Goal: Task Accomplishment & Management: Use online tool/utility

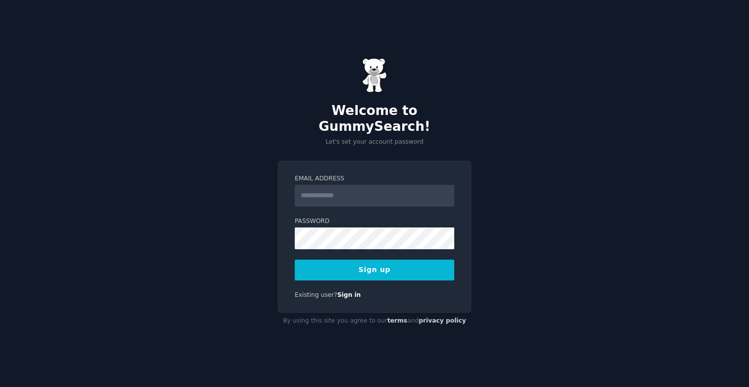
click at [330, 187] on input "Email Address" at bounding box center [375, 196] width 160 height 22
type input "**********"
click at [382, 265] on button "Sign up" at bounding box center [375, 270] width 160 height 21
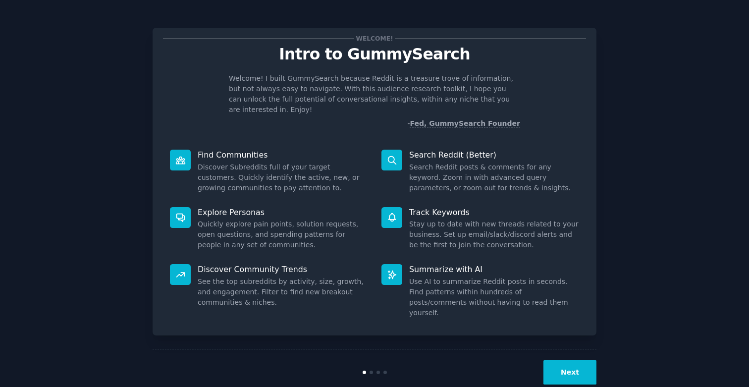
click at [396, 150] on div at bounding box center [392, 160] width 21 height 21
click at [573, 360] on button "Next" at bounding box center [570, 372] width 53 height 24
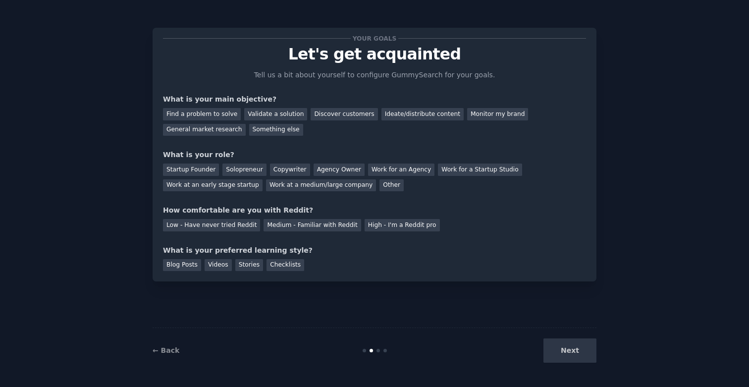
click at [573, 342] on div "Next" at bounding box center [522, 350] width 148 height 24
click at [570, 355] on div "Next" at bounding box center [522, 350] width 148 height 24
click at [208, 113] on div "Find a problem to solve" at bounding box center [202, 114] width 78 height 12
click at [269, 109] on div "Validate a solution" at bounding box center [275, 114] width 63 height 12
click at [202, 112] on div "Find a problem to solve" at bounding box center [202, 114] width 78 height 12
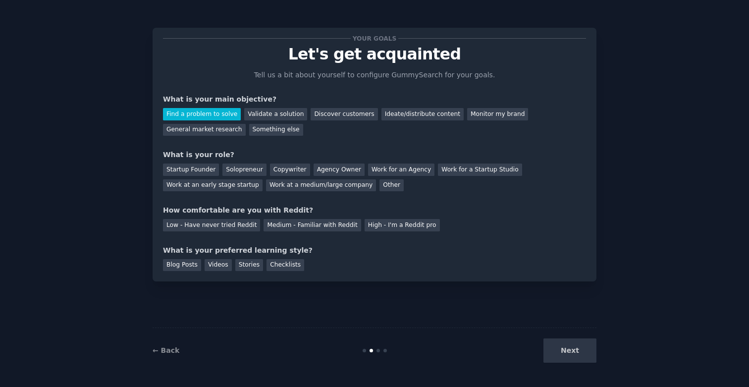
click at [573, 360] on div "Next" at bounding box center [522, 350] width 148 height 24
click at [575, 355] on div "Next" at bounding box center [522, 350] width 148 height 24
click at [575, 349] on div "Next" at bounding box center [522, 350] width 148 height 24
click at [202, 171] on div "Startup Founder" at bounding box center [191, 170] width 56 height 12
click at [311, 225] on div "Medium - Familiar with Reddit" at bounding box center [312, 225] width 97 height 12
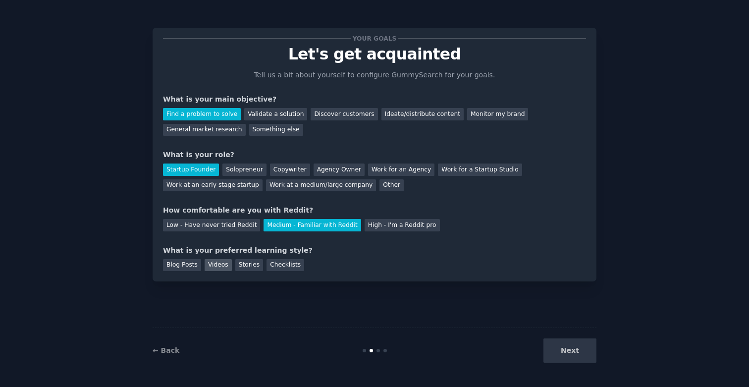
click at [223, 260] on div "Videos" at bounding box center [218, 265] width 27 height 12
click at [585, 354] on button "Next" at bounding box center [570, 350] width 53 height 24
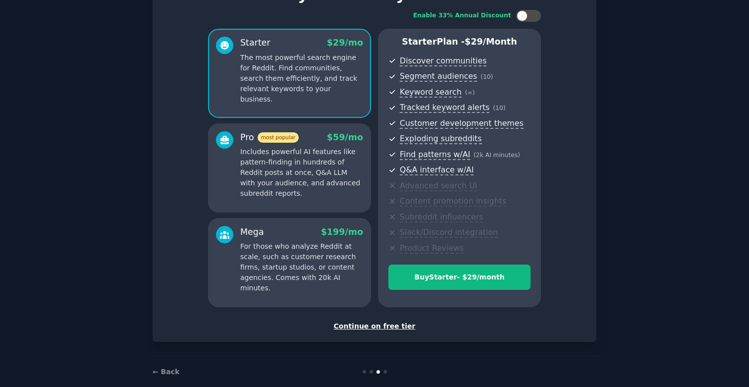
scroll to position [74, 0]
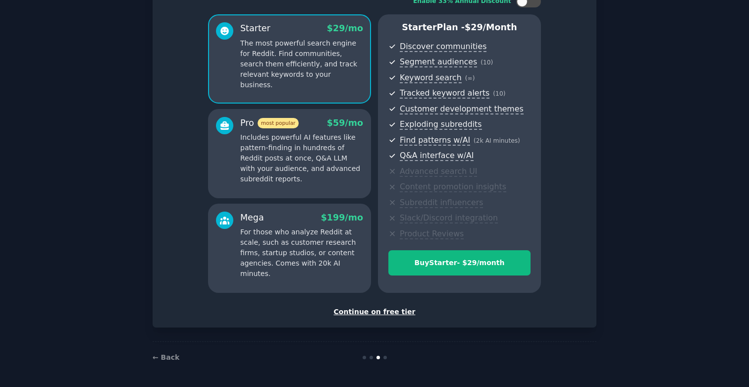
click at [366, 307] on div "Continue on free tier" at bounding box center [374, 312] width 423 height 10
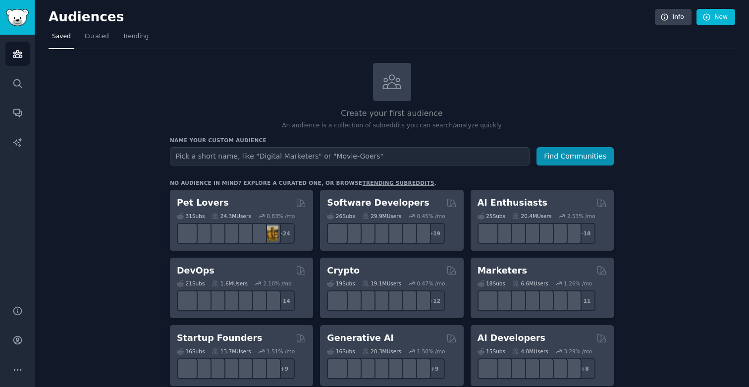
click at [391, 151] on input "text" at bounding box center [350, 156] width 360 height 18
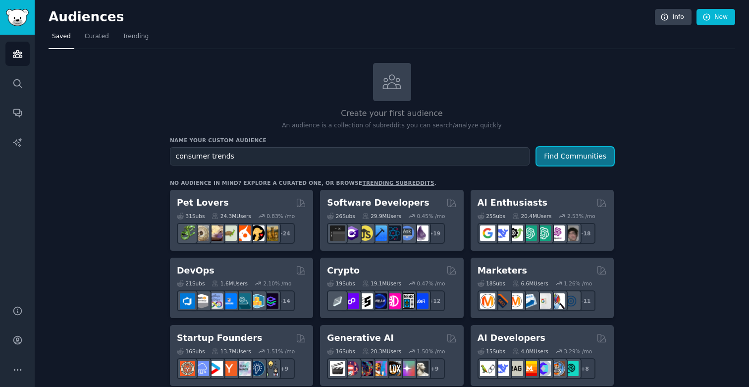
click at [583, 161] on button "Find Communities" at bounding box center [575, 156] width 77 height 18
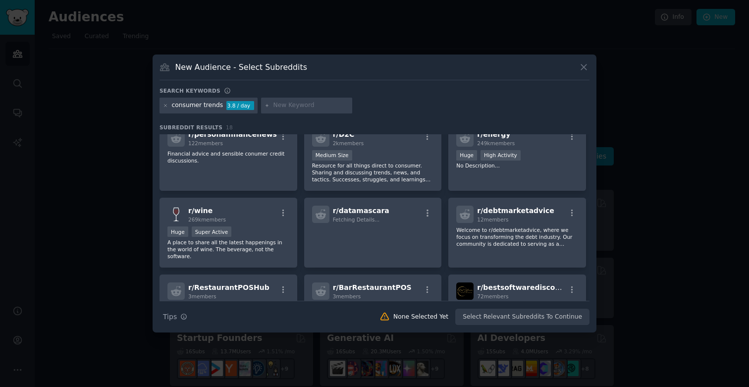
scroll to position [194, 0]
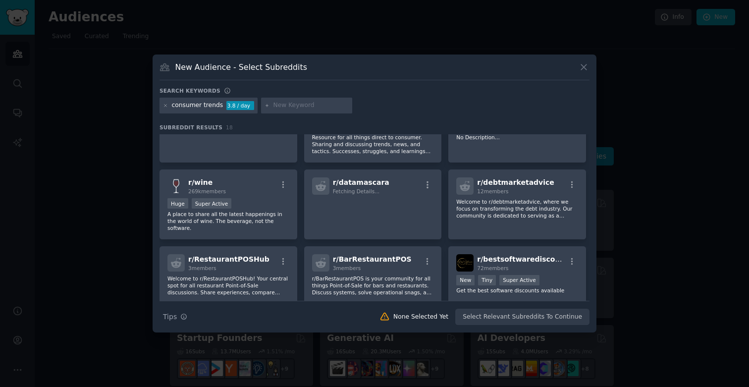
click at [200, 102] on div "consumer trends" at bounding box center [198, 105] width 52 height 9
click at [584, 69] on icon at bounding box center [584, 67] width 10 height 10
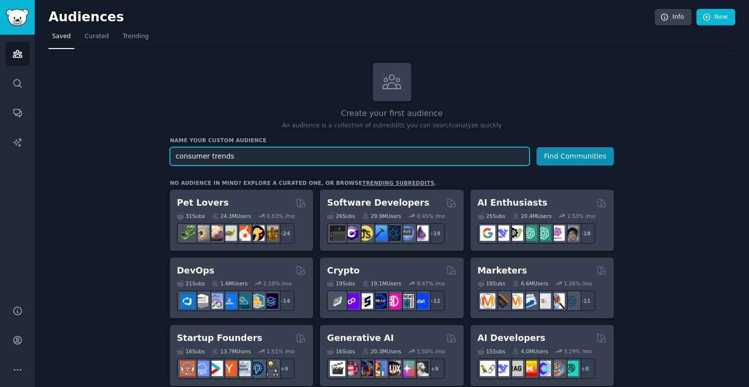
click at [323, 160] on input "consumer trends" at bounding box center [350, 156] width 360 height 18
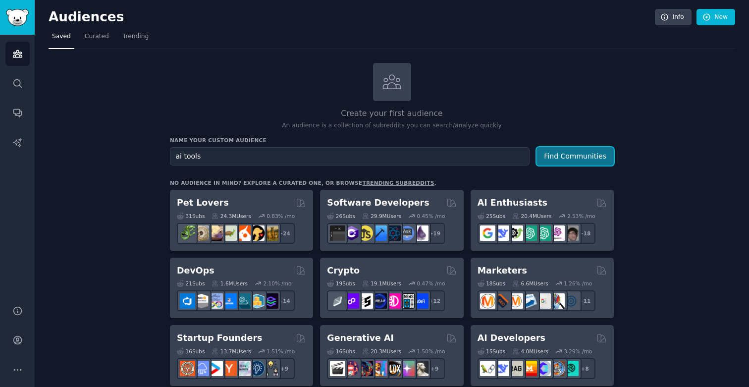
click at [565, 158] on button "Find Communities" at bounding box center [575, 156] width 77 height 18
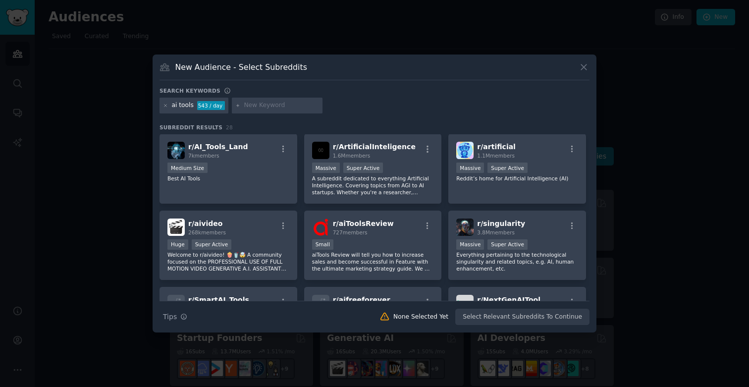
scroll to position [96, 0]
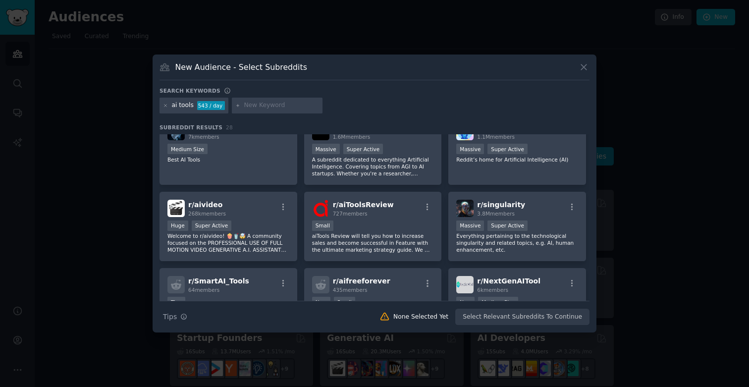
click at [583, 73] on div "New Audience - Select Subreddits" at bounding box center [375, 70] width 430 height 19
click at [584, 68] on icon at bounding box center [584, 67] width 10 height 10
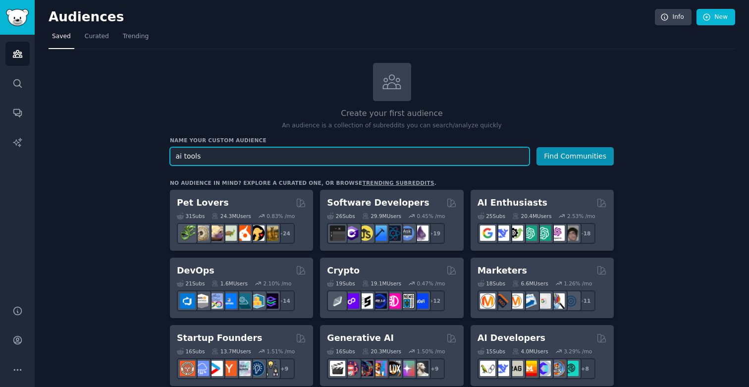
click at [207, 158] on input "ai tools" at bounding box center [350, 156] width 360 height 18
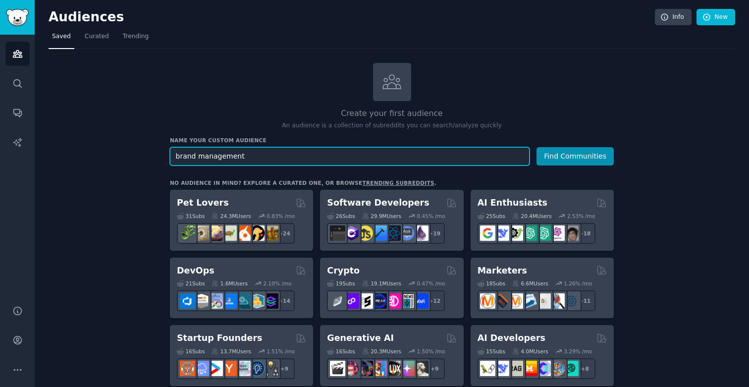
click at [537, 147] on button "Find Communities" at bounding box center [575, 156] width 77 height 18
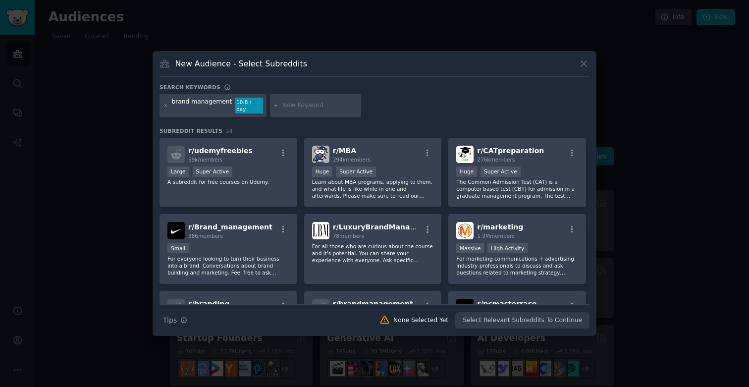
click at [183, 106] on div "brand management" at bounding box center [202, 106] width 60 height 16
click at [585, 67] on icon at bounding box center [584, 63] width 10 height 10
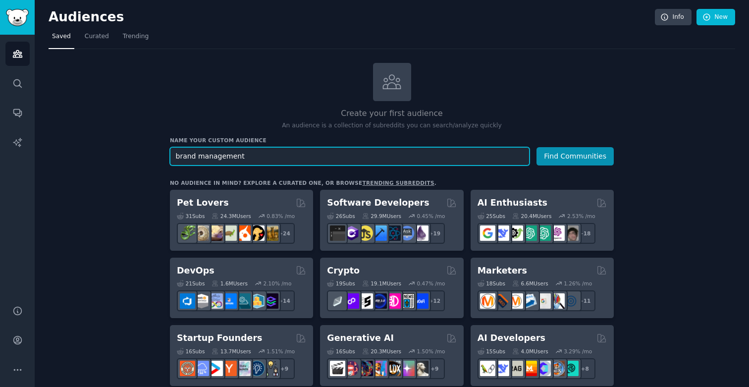
click at [325, 159] on input "brand management" at bounding box center [350, 156] width 360 height 18
type input "ai tools"
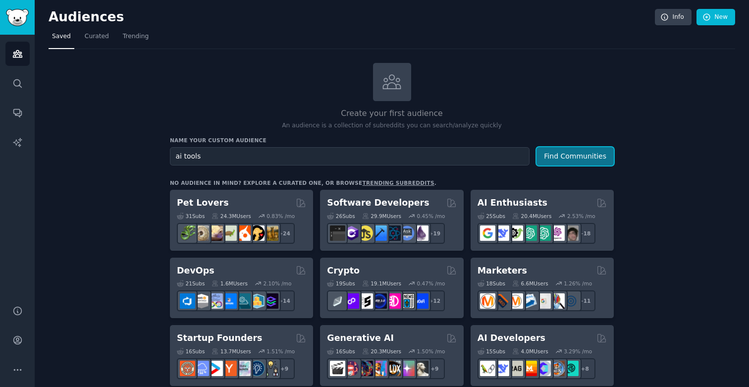
click at [572, 156] on button "Find Communities" at bounding box center [575, 156] width 77 height 18
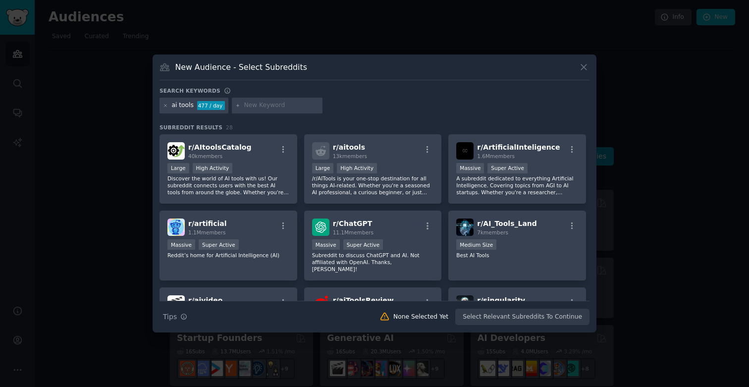
click at [238, 107] on icon at bounding box center [237, 105] width 5 height 5
click at [235, 106] on icon at bounding box center [237, 105] width 5 height 5
click at [249, 107] on input "text" at bounding box center [281, 105] width 75 height 9
type input "marketing"
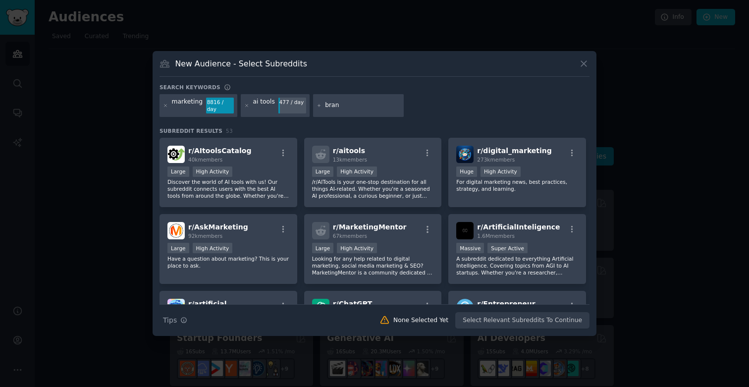
type input "brand"
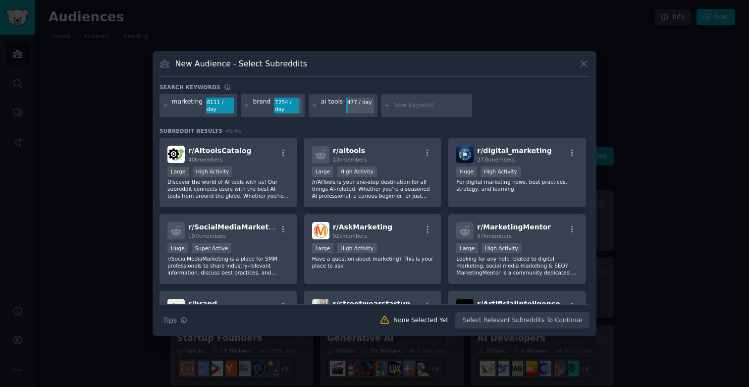
click at [262, 107] on div "brand" at bounding box center [262, 106] width 18 height 16
click at [261, 103] on div "brand" at bounding box center [262, 106] width 18 height 16
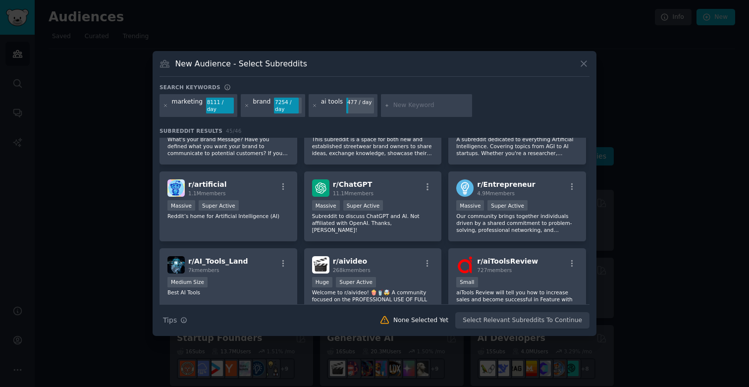
scroll to position [196, 0]
click at [393, 105] on input "text" at bounding box center [430, 105] width 75 height 9
type input "product management"
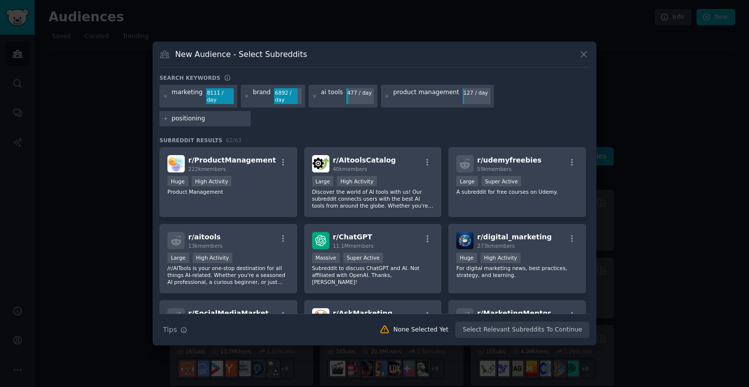
click at [247, 114] on input "positioning" at bounding box center [209, 118] width 75 height 9
type input "product positioning"
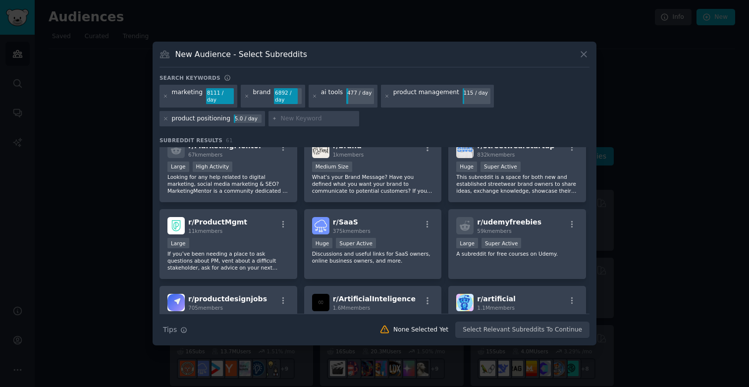
scroll to position [256, 0]
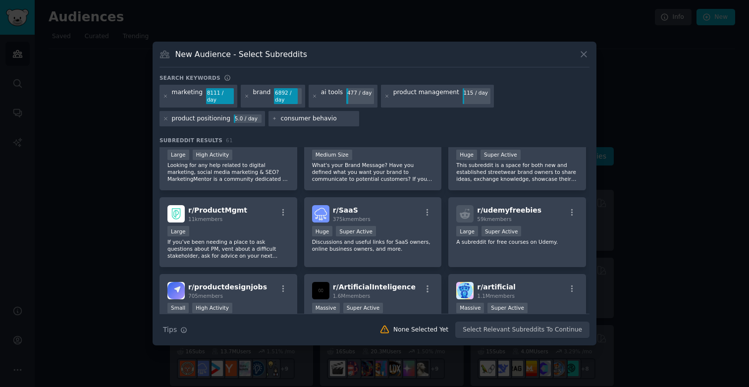
type input "consumer behavior"
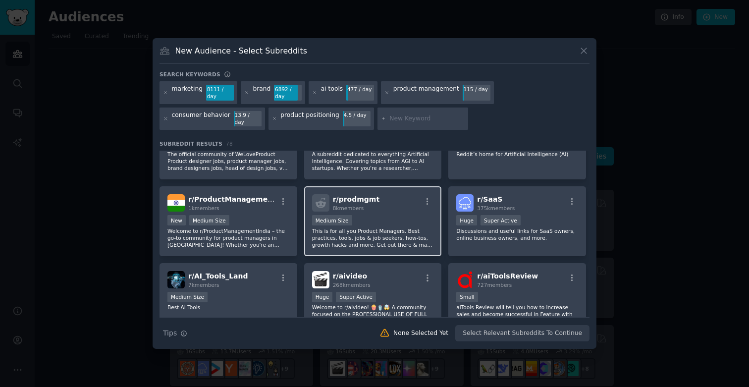
scroll to position [491, 0]
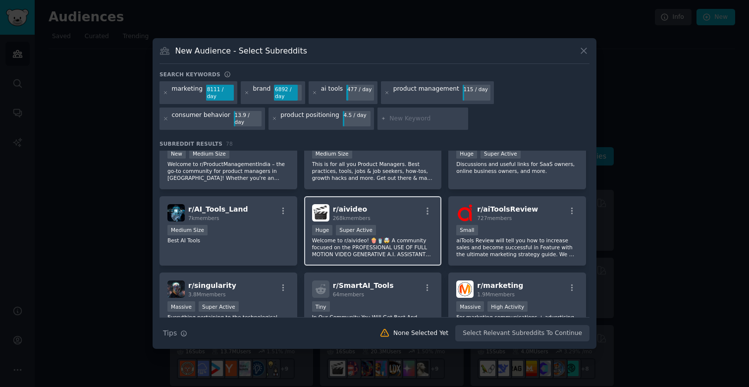
click at [394, 237] on p "Welcome to r/aivideo! 🍿🥤🤯 A community focused on the PROFESSIONAL USE OF FULL M…" at bounding box center [373, 247] width 122 height 21
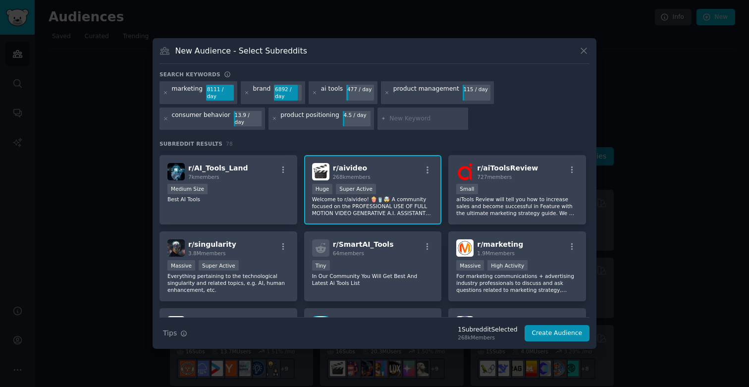
scroll to position [532, 0]
click at [389, 248] on div "r/ SmartAI_Tools 64 members" at bounding box center [373, 247] width 122 height 17
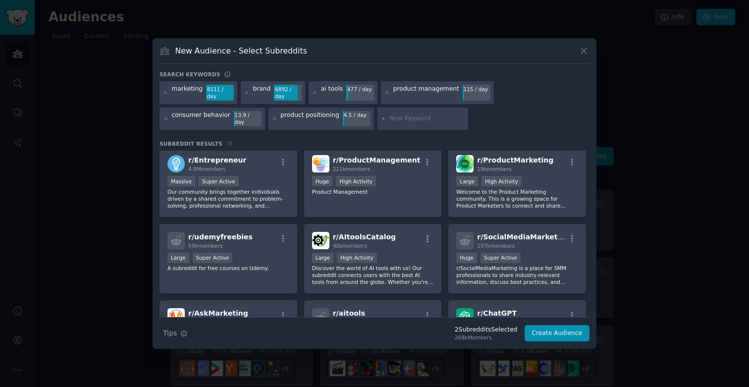
scroll to position [0, 0]
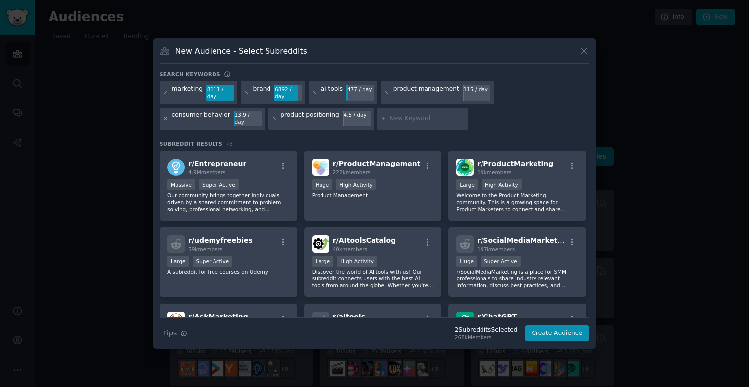
click at [395, 118] on input "text" at bounding box center [427, 118] width 75 height 9
type input "design trends"
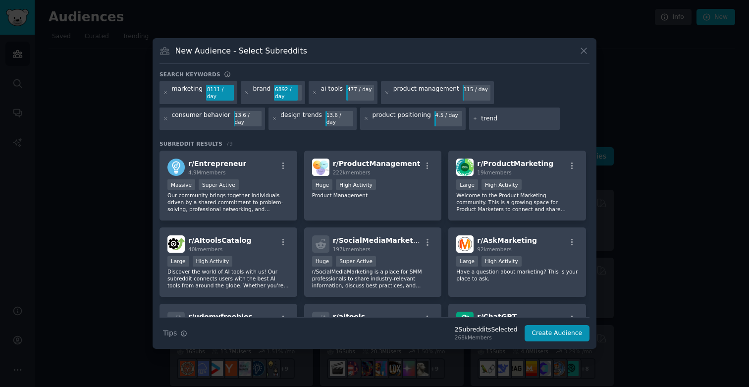
type input "trends"
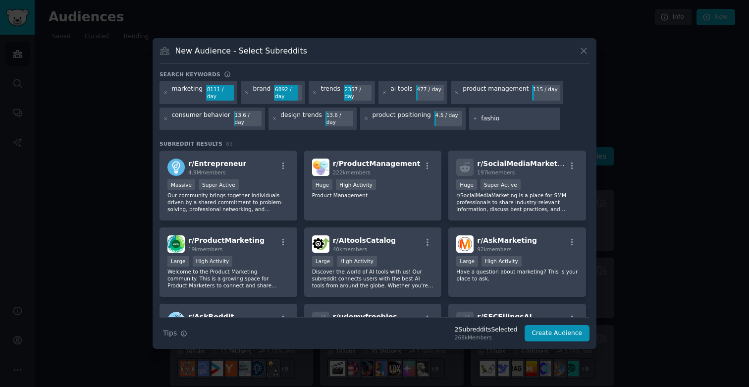
type input "fashion"
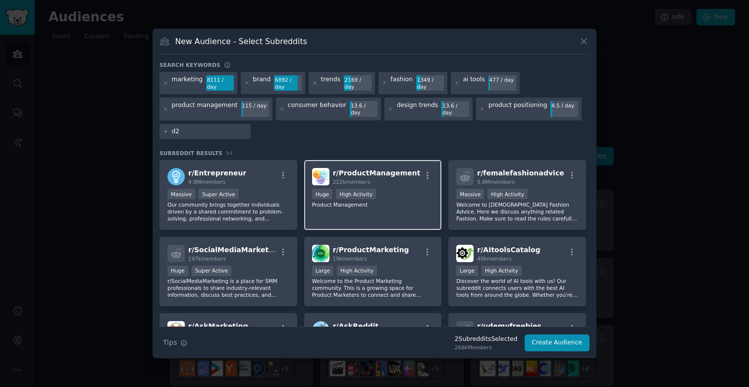
type input "d"
type input "startup"
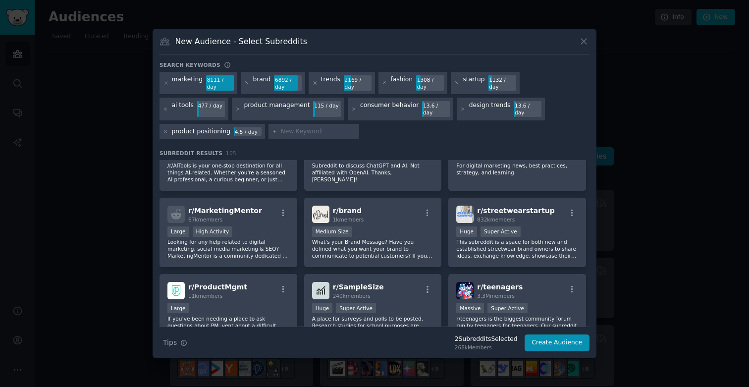
scroll to position [358, 0]
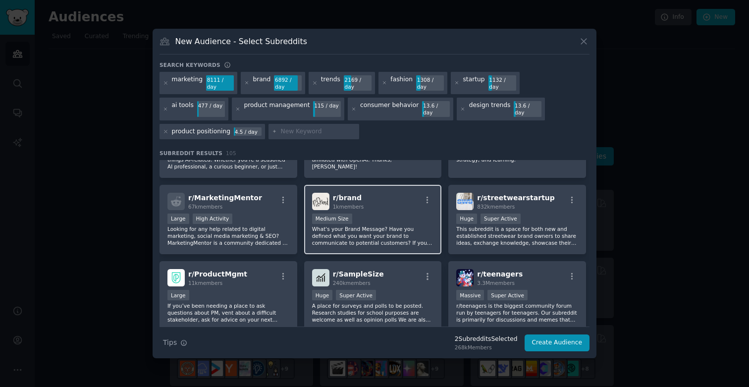
click at [380, 214] on div "Medium Size" at bounding box center [373, 220] width 122 height 12
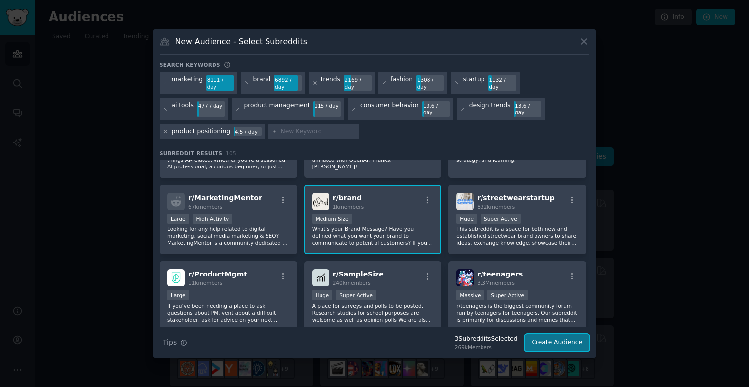
click at [568, 343] on button "Create Audience" at bounding box center [557, 342] width 65 height 17
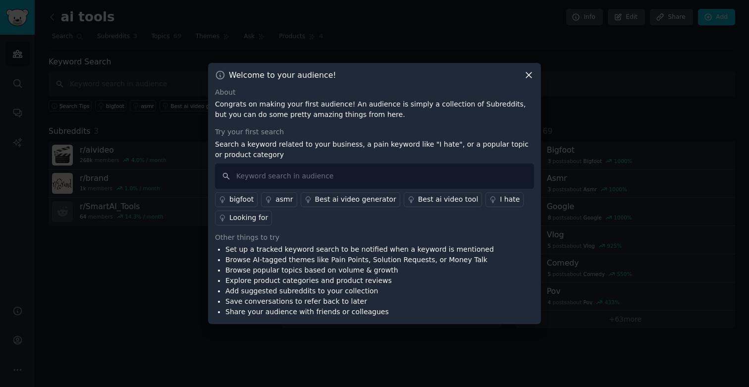
click at [529, 77] on icon at bounding box center [529, 75] width 10 height 10
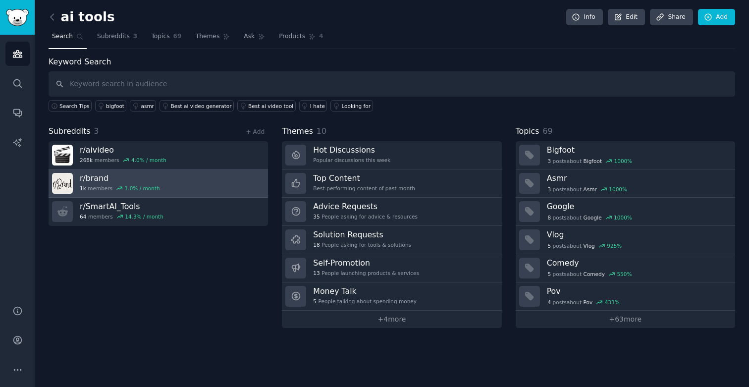
click at [97, 181] on h3 "r/ brand" at bounding box center [120, 178] width 80 height 10
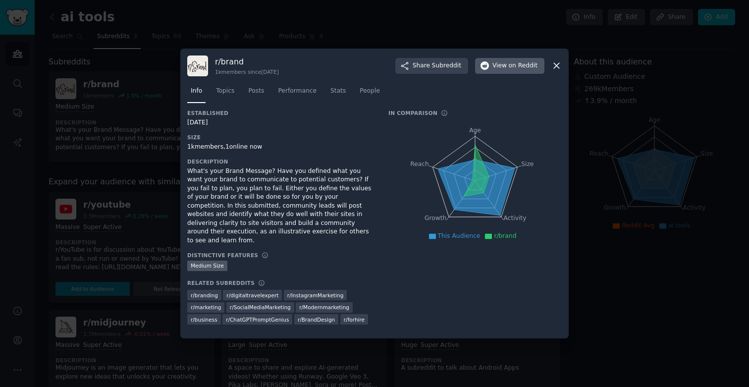
click at [491, 66] on button "View on Reddit" at bounding box center [509, 66] width 69 height 16
